Goal: Check status: Check status

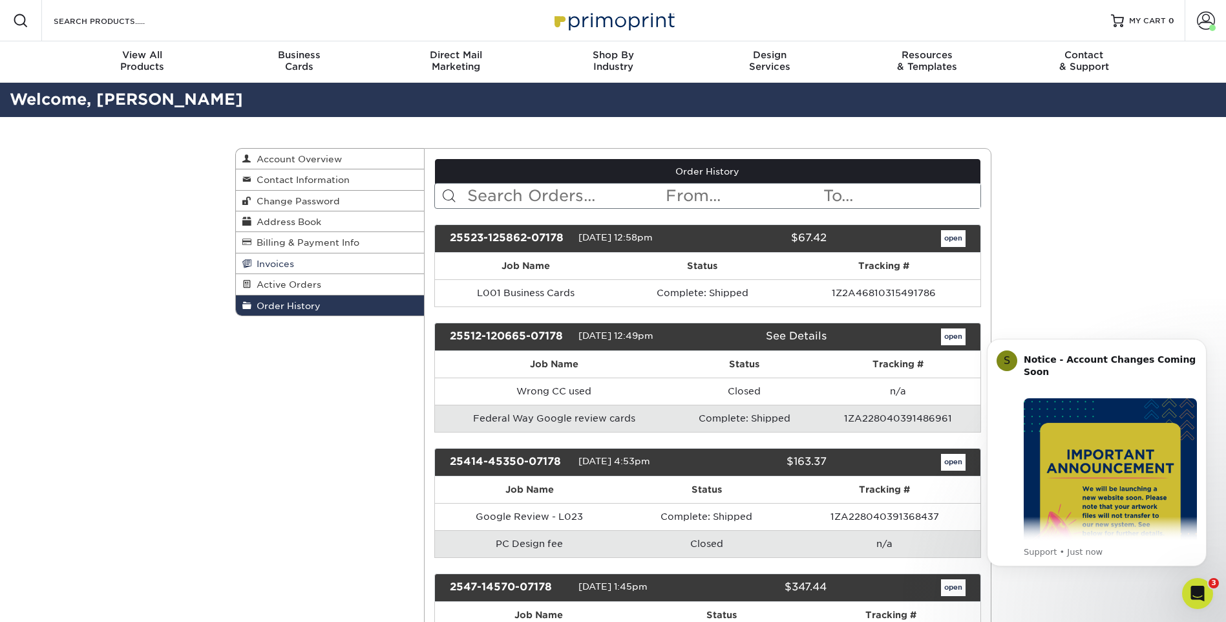
click at [267, 265] on span "Invoices" at bounding box center [272, 264] width 43 height 10
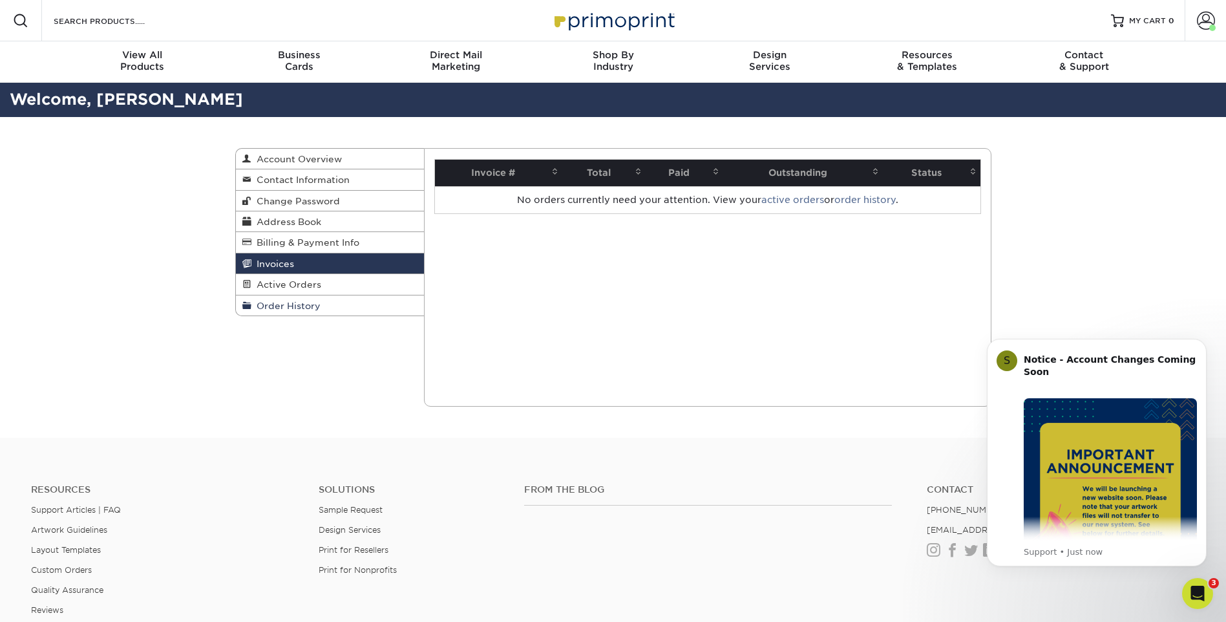
click at [295, 307] on span "Order History" at bounding box center [285, 306] width 69 height 10
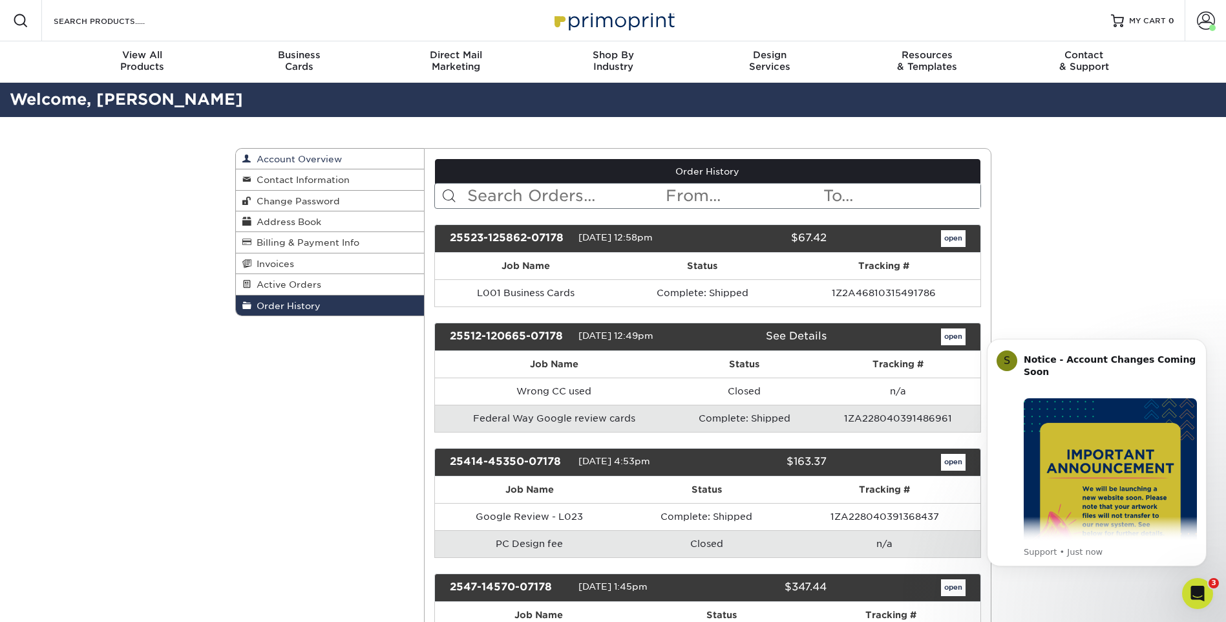
click at [296, 156] on span "Account Overview" at bounding box center [296, 159] width 90 height 10
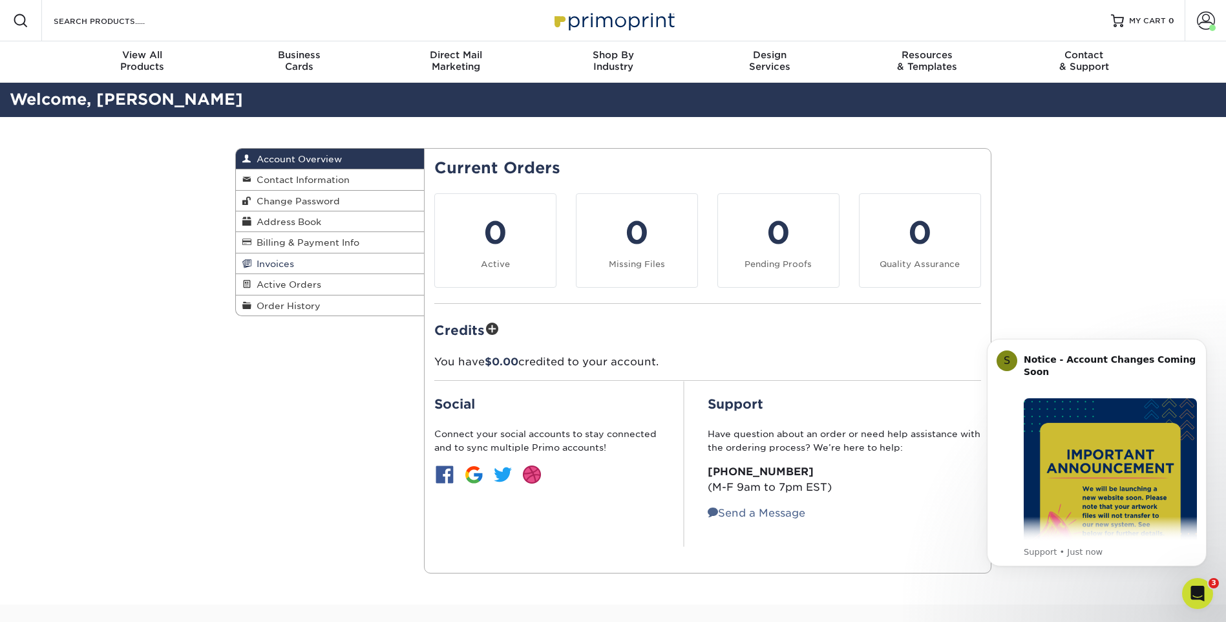
click at [286, 262] on span "Invoices" at bounding box center [272, 264] width 43 height 10
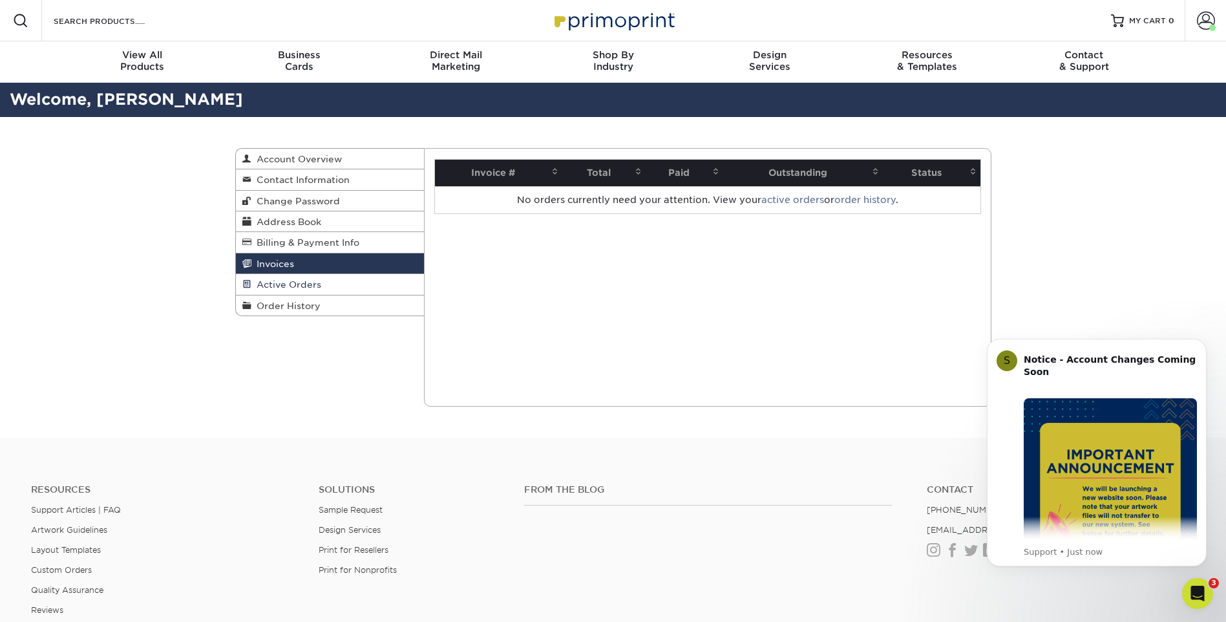
click at [270, 286] on span "Active Orders" at bounding box center [286, 284] width 70 height 10
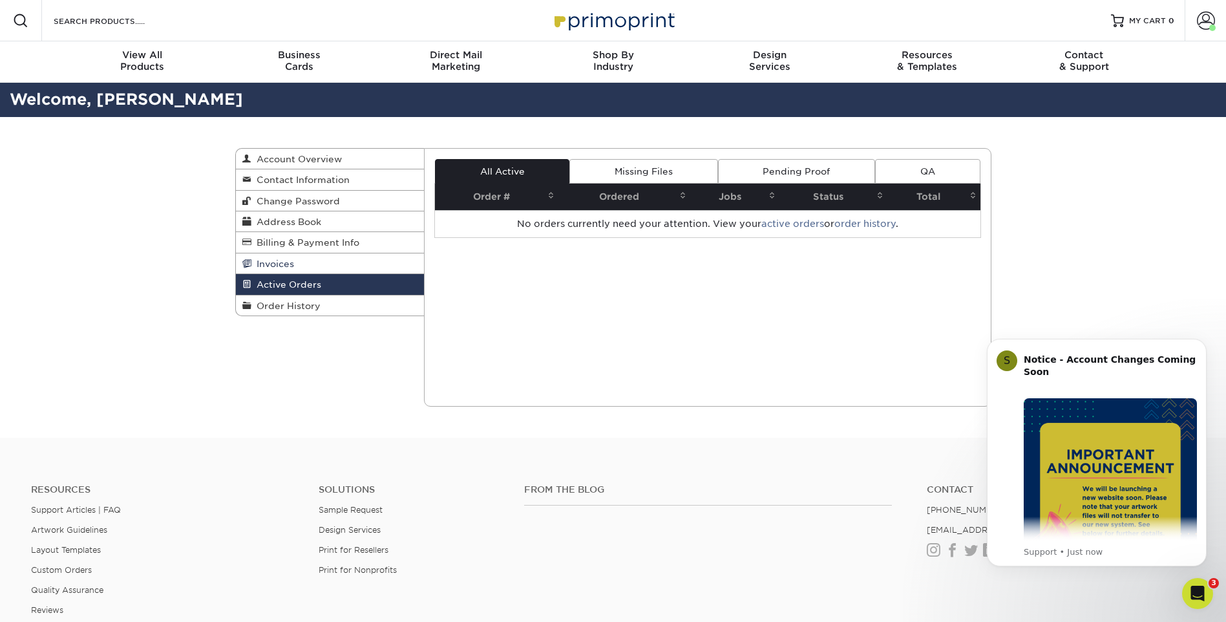
click at [281, 264] on span "Invoices" at bounding box center [272, 264] width 43 height 10
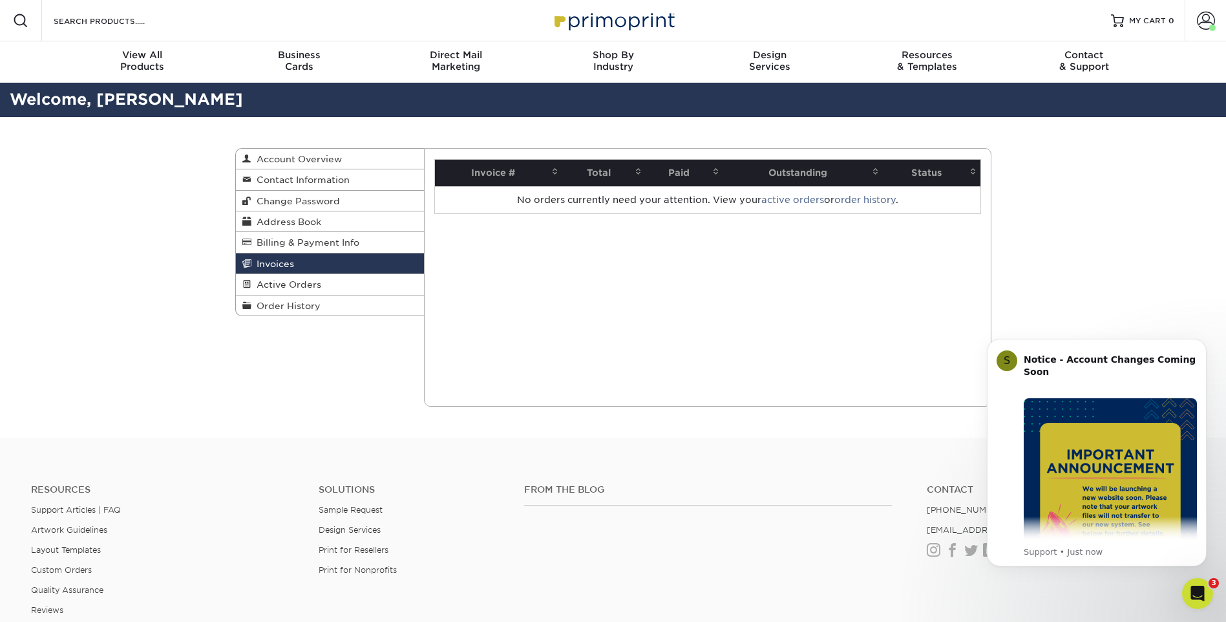
click at [678, 172] on th "Paid" at bounding box center [685, 173] width 78 height 26
click at [681, 176] on th "Paid" at bounding box center [685, 173] width 78 height 26
click at [291, 284] on span "Active Orders" at bounding box center [286, 284] width 70 height 10
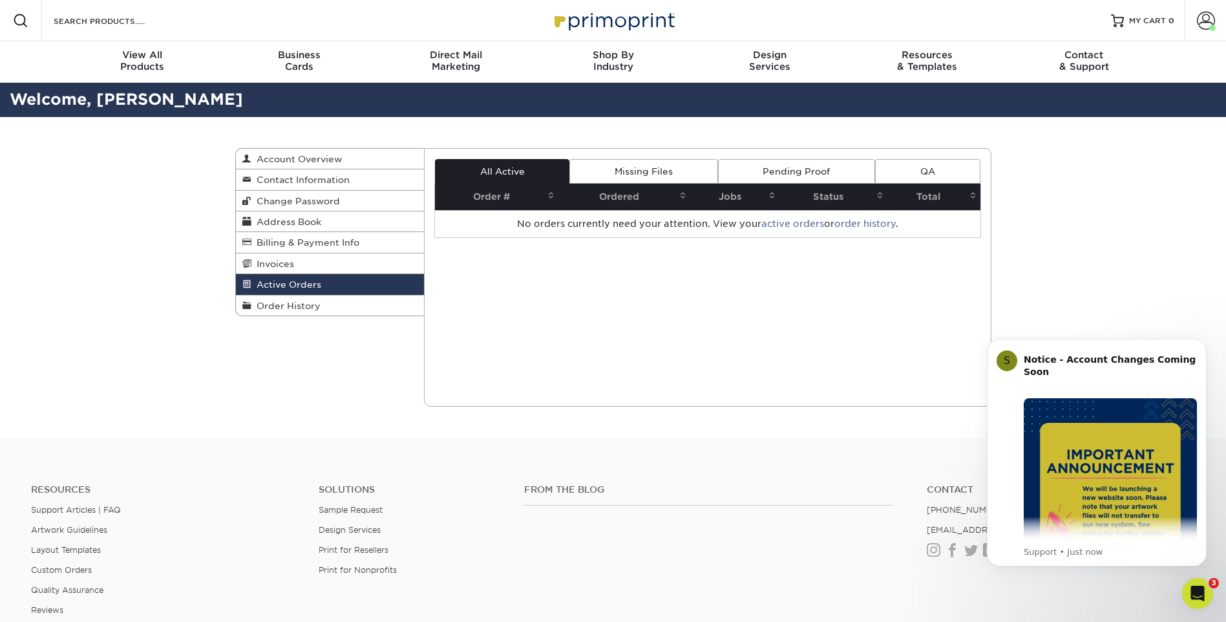
click at [663, 171] on link "Missing Files" at bounding box center [643, 171] width 148 height 25
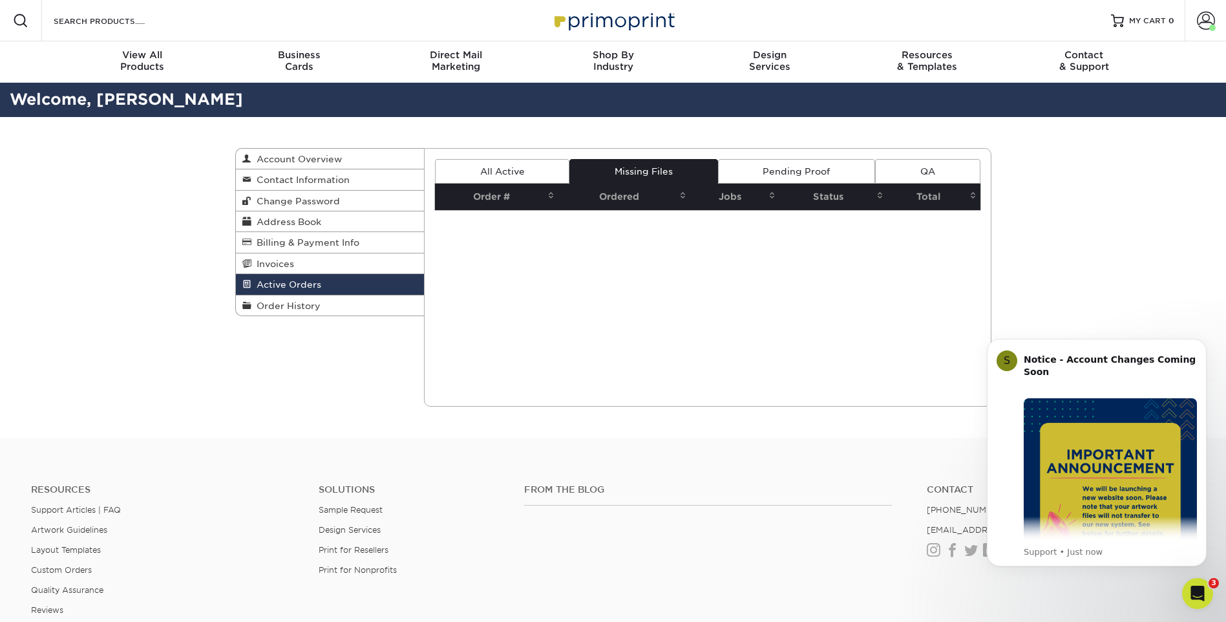
click at [758, 169] on link "Pending Proof" at bounding box center [796, 171] width 157 height 25
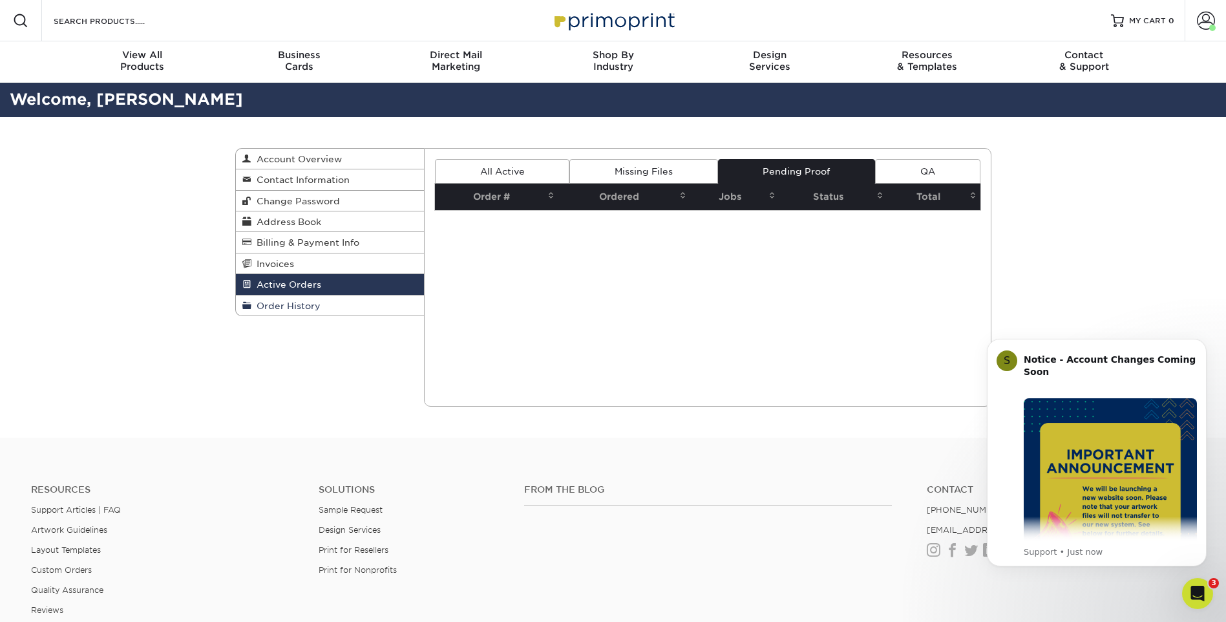
click at [310, 304] on span "Order History" at bounding box center [285, 306] width 69 height 10
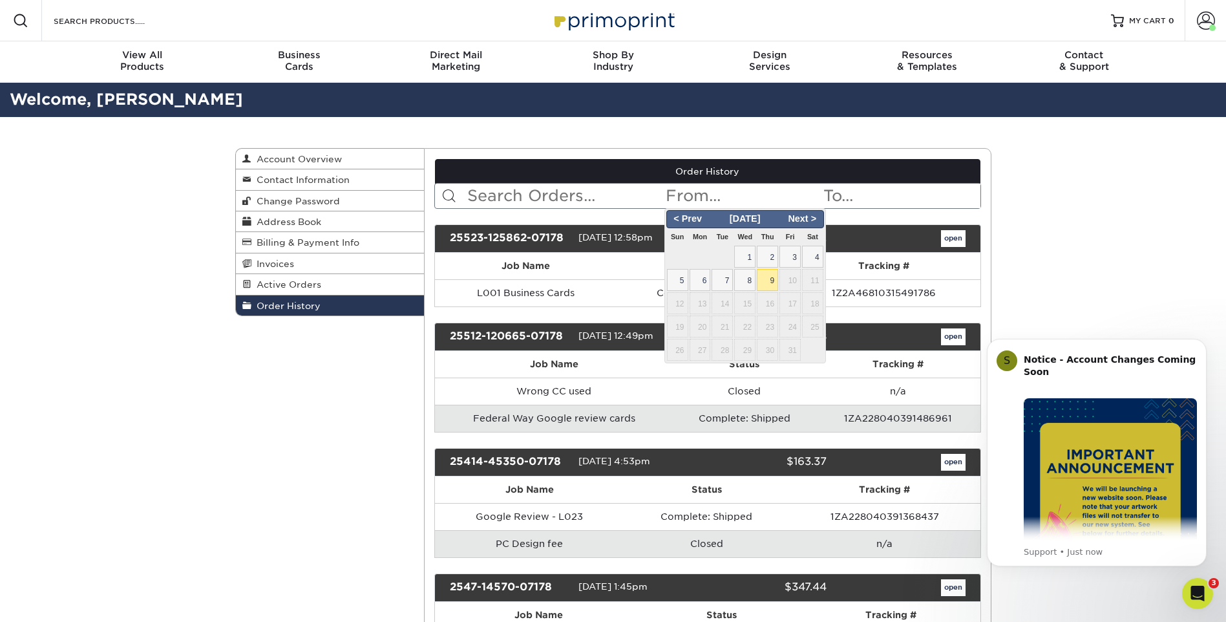
click at [739, 192] on input "text" at bounding box center [743, 196] width 158 height 25
click at [692, 220] on span "< Prev" at bounding box center [687, 219] width 39 height 14
click at [728, 305] on span "16" at bounding box center [722, 303] width 21 height 22
type input "[DATE]"
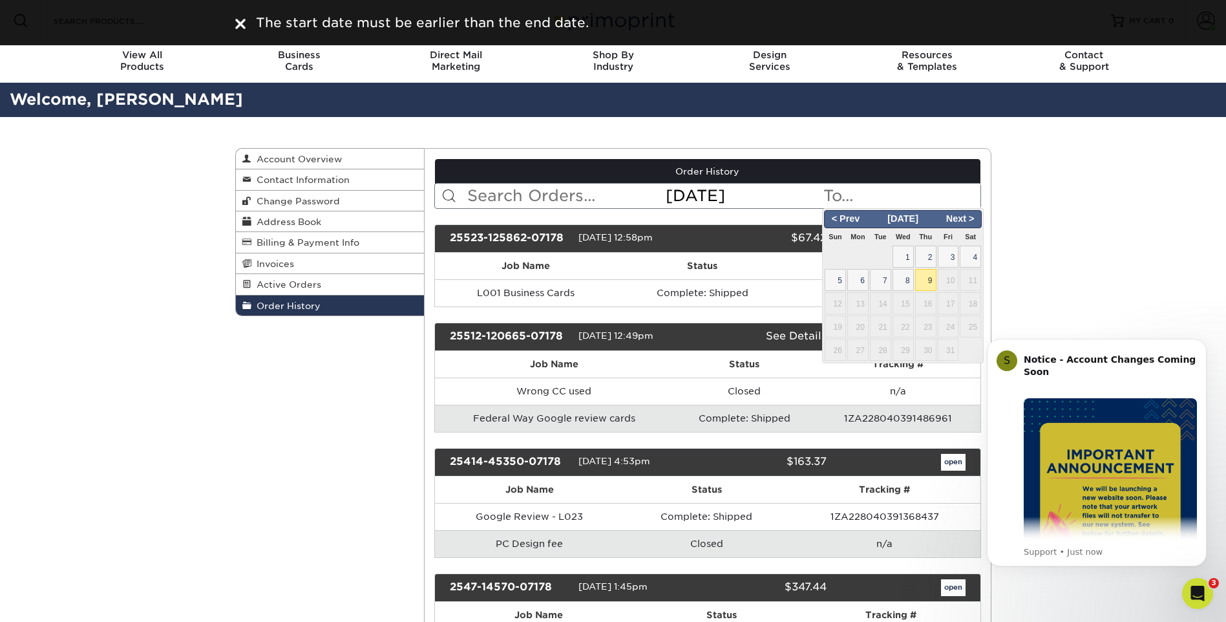
click at [853, 198] on input "text" at bounding box center [901, 196] width 158 height 25
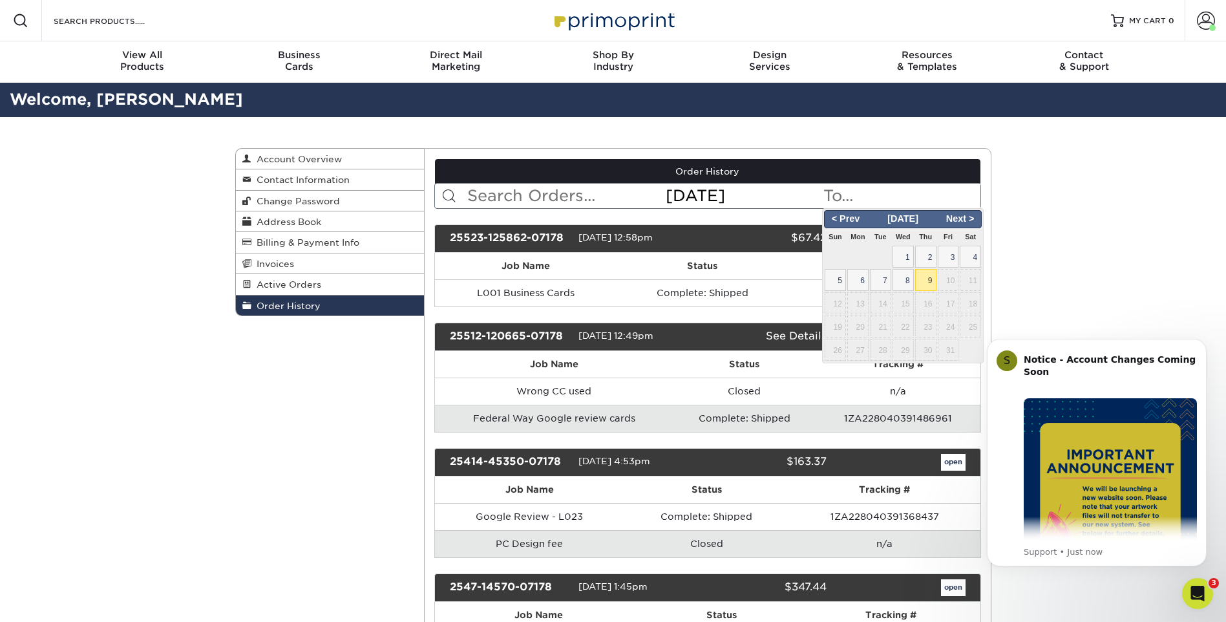
click at [935, 277] on span "9" at bounding box center [925, 280] width 21 height 22
type input "[DATE]"
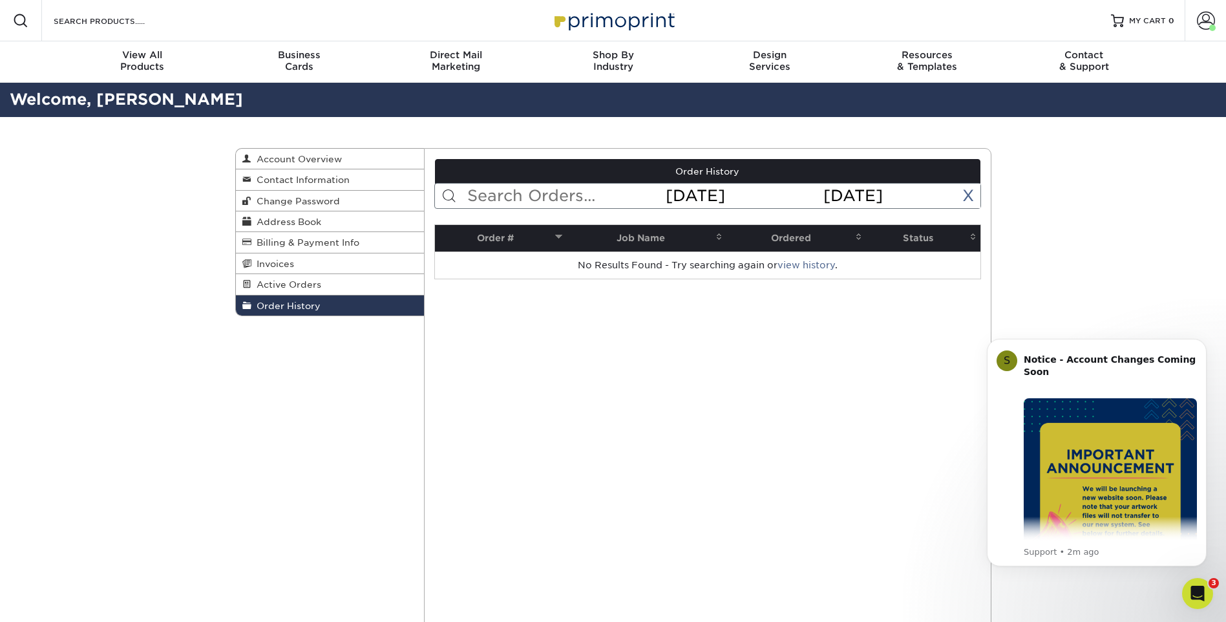
click at [330, 308] on link "Order History" at bounding box center [330, 305] width 189 height 20
